Goal: Information Seeking & Learning: Stay updated

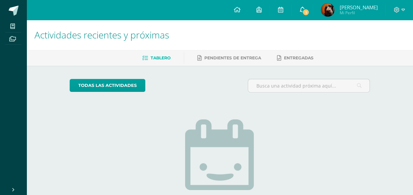
click at [309, 13] on span "1" at bounding box center [305, 12] width 7 height 7
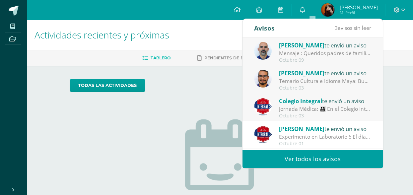
click at [335, 57] on div "Octubre 09" at bounding box center [325, 60] width 92 height 6
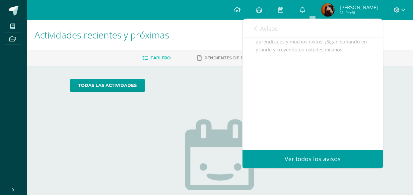
scroll to position [281, 0]
click at [264, 32] on span "Avisos" at bounding box center [269, 29] width 18 height 8
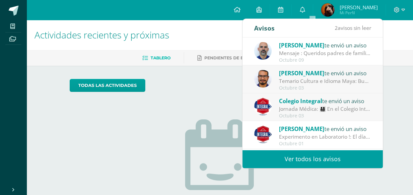
click at [321, 85] on div "Octubre 03" at bounding box center [325, 88] width 92 height 6
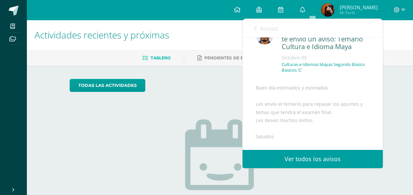
scroll to position [4, 0]
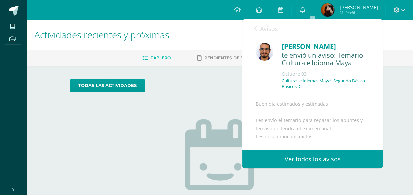
click at [334, 11] on img at bounding box center [327, 9] width 13 height 13
